Goal: Information Seeking & Learning: Understand process/instructions

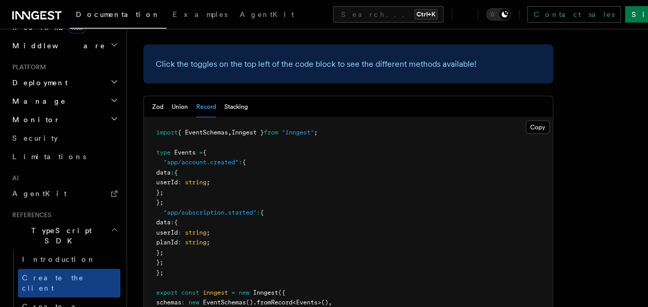
scroll to position [994, 0]
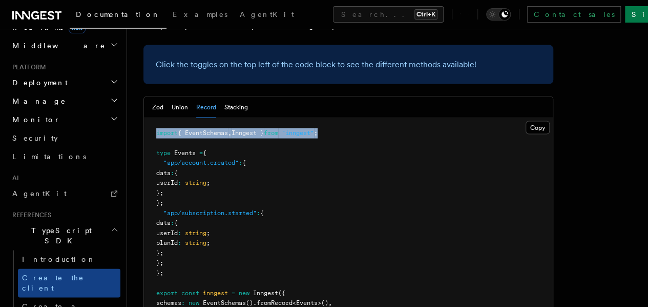
drag, startPoint x: 154, startPoint y: 74, endPoint x: 343, endPoint y: 78, distance: 189.2
click at [343, 118] on pre "import { EventSchemas , Inngest } from "inngest" ; type Events = { "app/account…" at bounding box center [348, 223] width 409 height 211
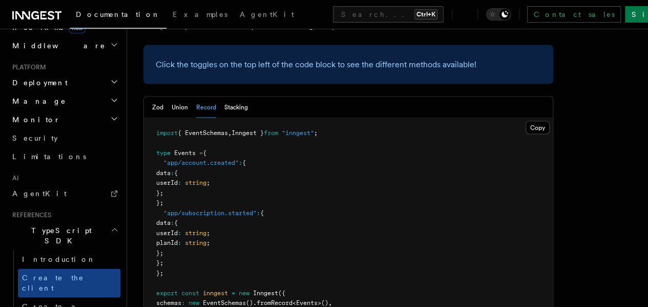
click at [253, 118] on pre "import { EventSchemas , Inngest } from "inngest" ; type Events = { "app/account…" at bounding box center [348, 223] width 409 height 211
drag, startPoint x: 153, startPoint y: 101, endPoint x: 224, endPoint y: 97, distance: 70.9
click at [224, 118] on pre "import { EventSchemas , Inngest } from "inngest" ; type Events = { "app/account…" at bounding box center [348, 223] width 409 height 211
click at [180, 215] on pre "import { EventSchemas , Inngest } from "inngest" ; type Events = { "app/account…" at bounding box center [348, 223] width 409 height 211
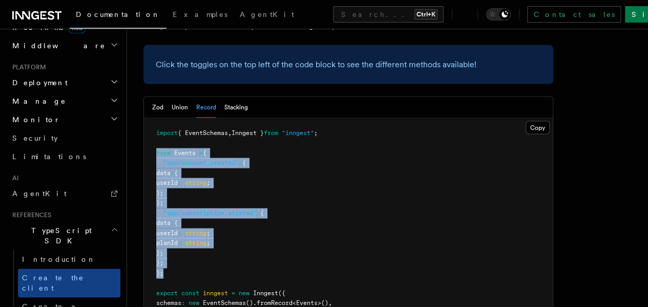
drag, startPoint x: 154, startPoint y: 98, endPoint x: 171, endPoint y: 216, distance: 119.1
click at [171, 216] on pre "import { EventSchemas , Inngest } from "inngest" ; type Events = { "app/account…" at bounding box center [348, 223] width 409 height 211
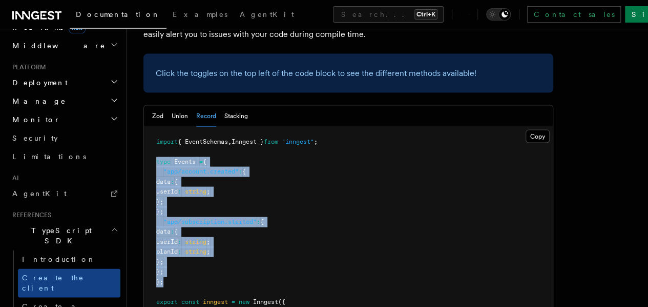
scroll to position [980, 0]
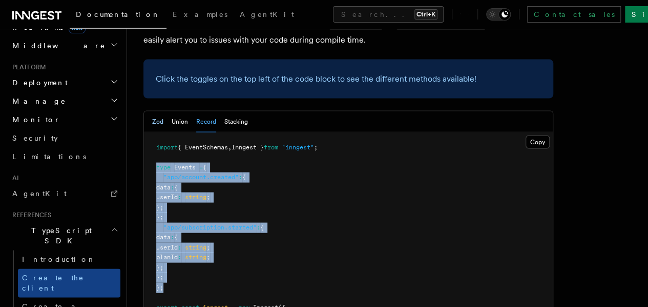
click at [157, 111] on button "Zod" at bounding box center [157, 121] width 11 height 21
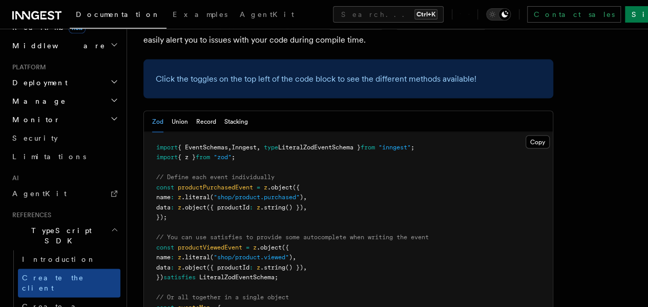
drag, startPoint x: 160, startPoint y: 118, endPoint x: 286, endPoint y: 117, distance: 125.6
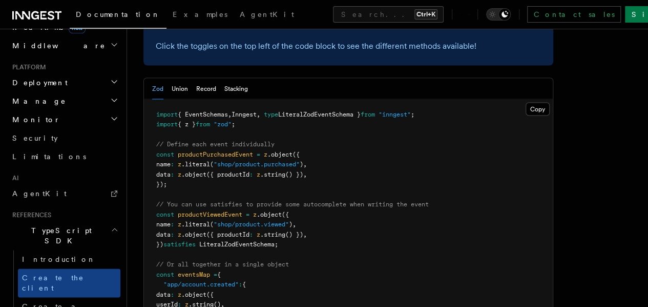
scroll to position [1013, 0]
click at [311, 202] on pre "import { EventSchemas , Inngest , type LiteralZodEventSchema } from "inngest" ;…" at bounding box center [348, 283] width 409 height 371
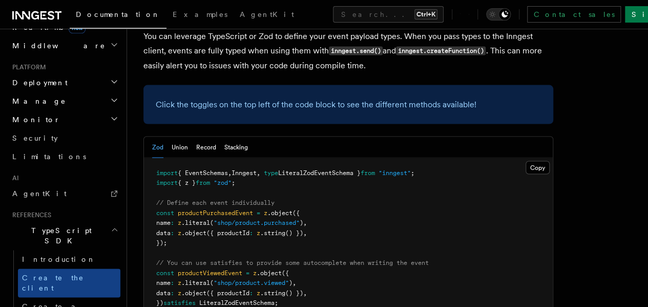
scroll to position [954, 0]
click at [203, 137] on button "Record" at bounding box center [206, 147] width 20 height 21
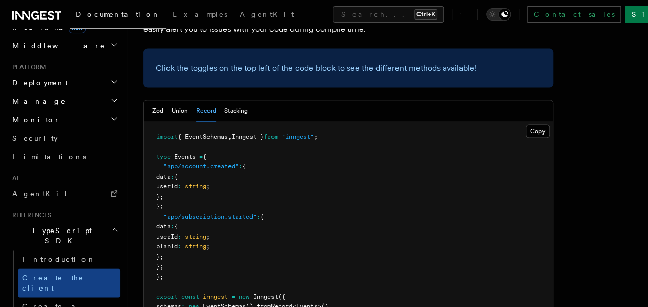
scroll to position [990, 0]
click at [526, 125] on button "Copy Copied" at bounding box center [538, 131] width 24 height 13
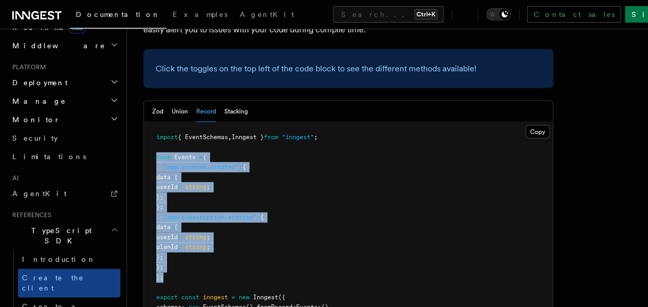
drag, startPoint x: 152, startPoint y: 100, endPoint x: 179, endPoint y: 223, distance: 126.1
click at [179, 223] on pre "import { EventSchemas , Inngest } from "inngest" ; type Events = { "app/account…" at bounding box center [348, 227] width 409 height 211
copy code "type Events = { "app/account.created" : { data : { userId : string ; }; }; "app…"
